Goal: Register for event/course

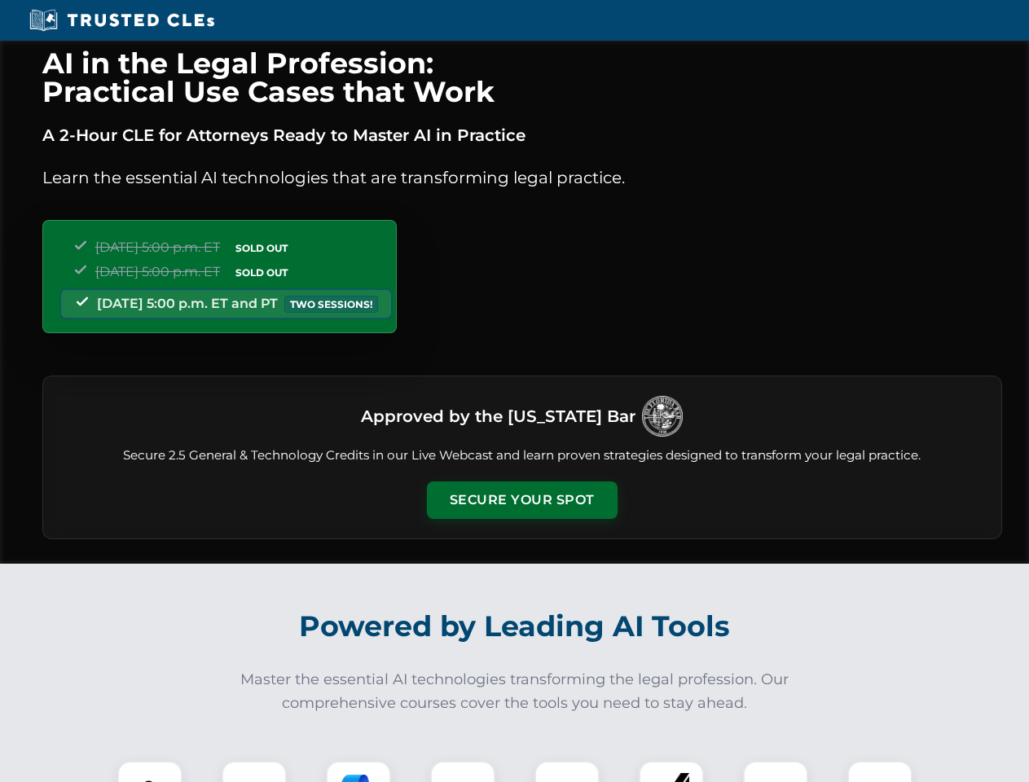
click at [522, 500] on button "Secure Your Spot" at bounding box center [522, 500] width 191 height 37
click at [150, 772] on img at bounding box center [149, 793] width 47 height 47
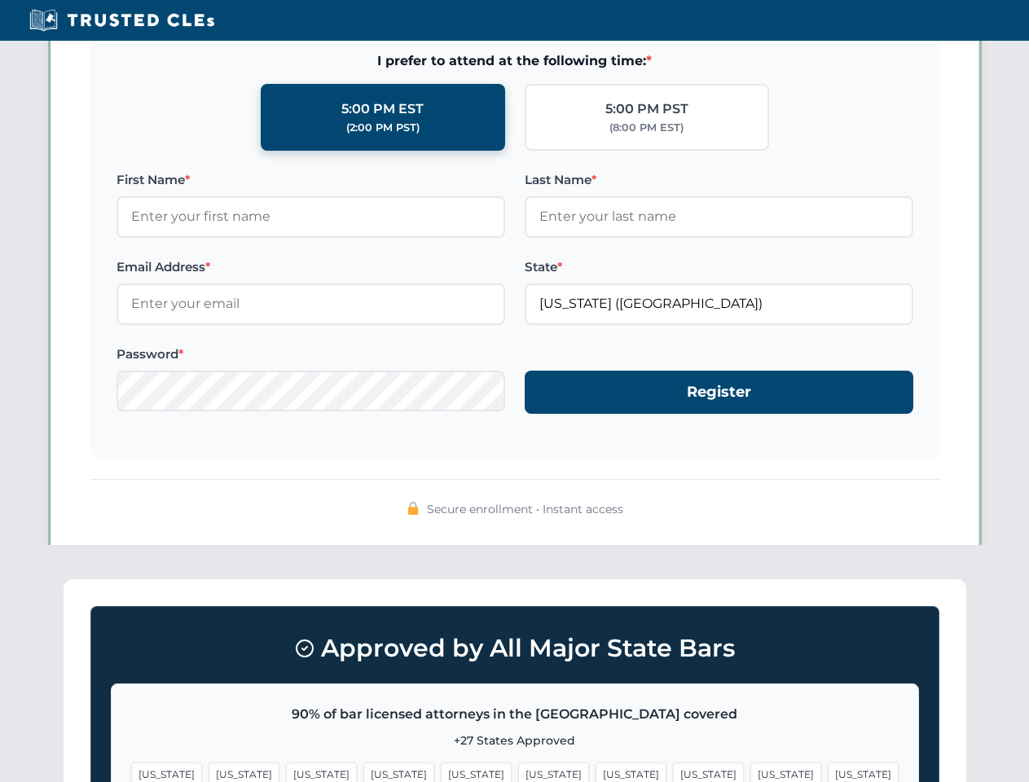
click at [596, 772] on span "[US_STATE]" at bounding box center [631, 775] width 71 height 24
click at [751, 772] on span "[US_STATE]" at bounding box center [786, 775] width 71 height 24
